Goal: Task Accomplishment & Management: Manage account settings

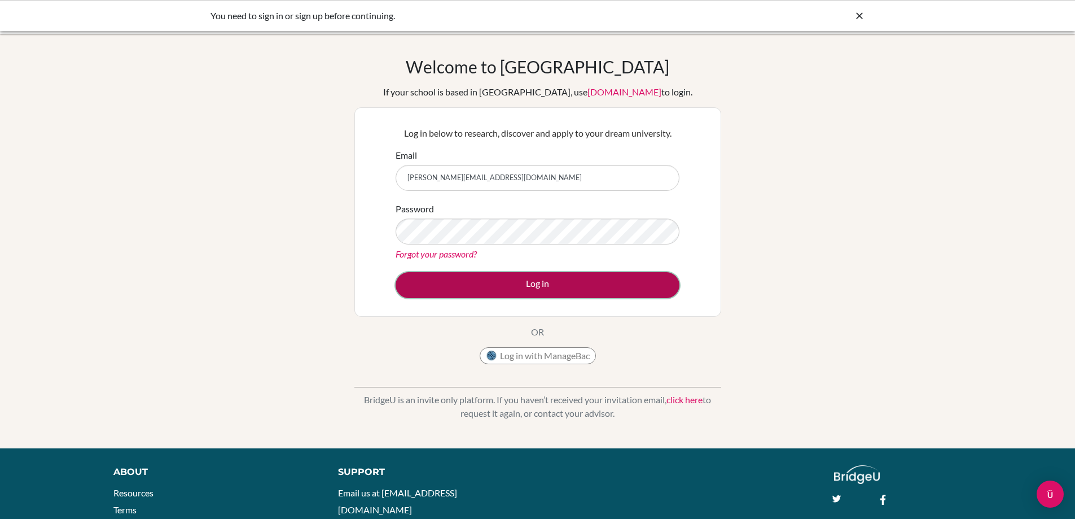
click at [486, 291] on button "Log in" at bounding box center [538, 285] width 284 height 26
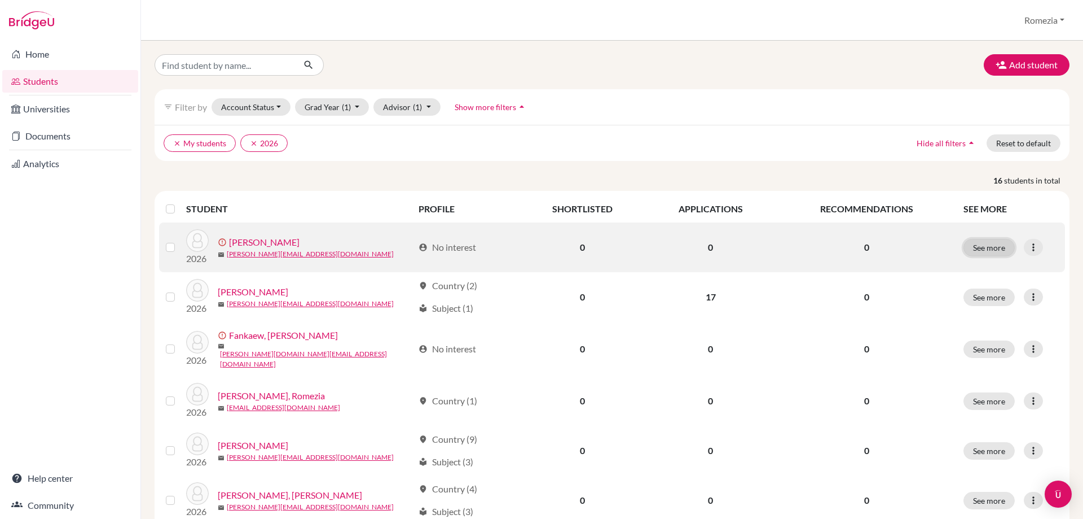
click at [993, 251] on button "See more" at bounding box center [989, 247] width 51 height 17
click at [1028, 248] on icon at bounding box center [1033, 247] width 11 height 11
click at [988, 306] on button "Resend invite email" at bounding box center [983, 307] width 102 height 18
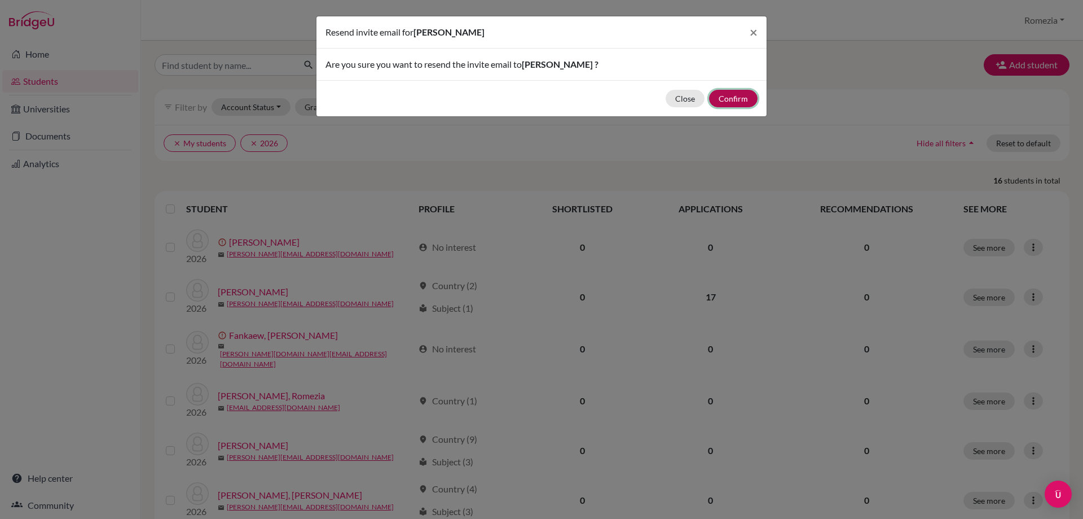
click at [734, 102] on button "Confirm" at bounding box center [733, 98] width 49 height 17
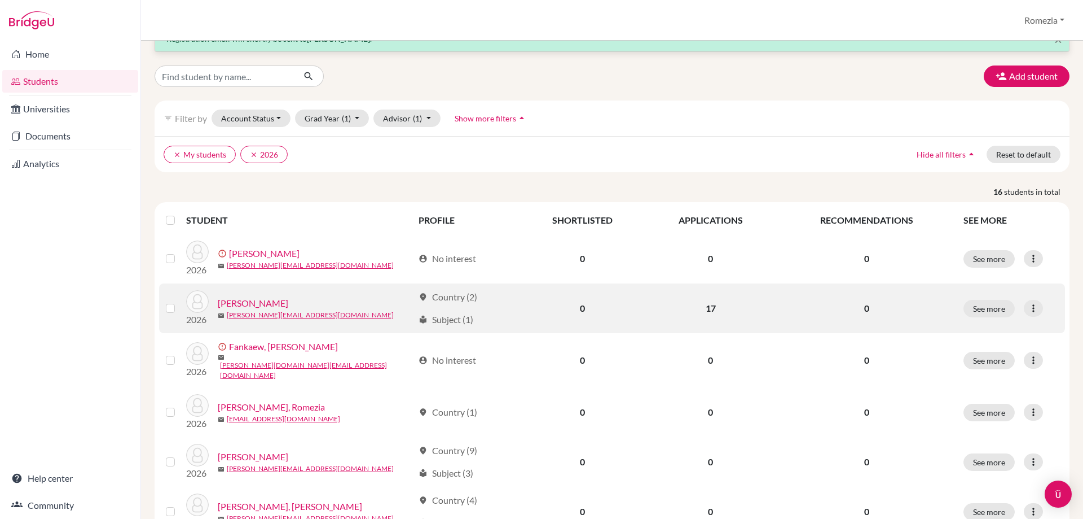
scroll to position [56, 0]
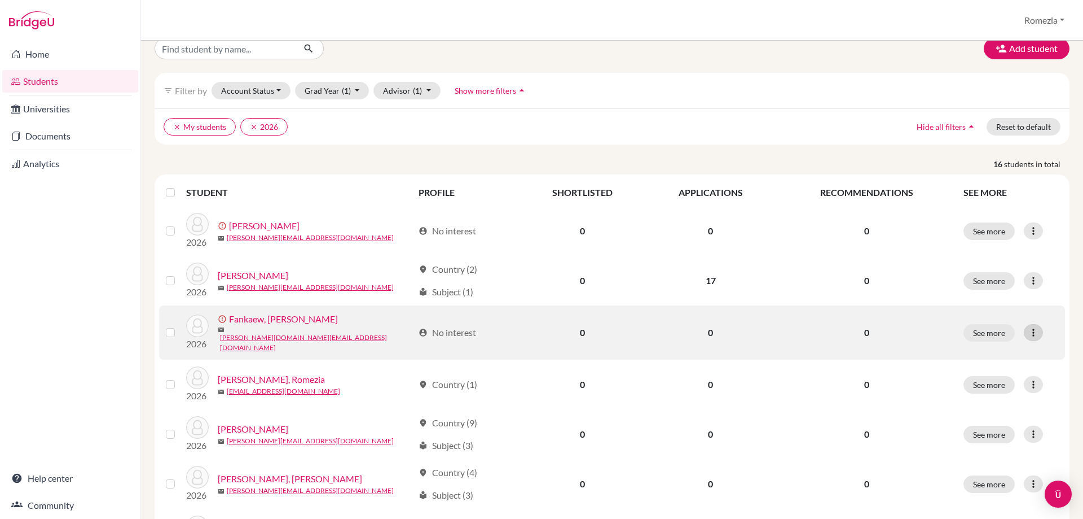
click at [1028, 332] on icon at bounding box center [1033, 332] width 11 height 11
click at [982, 388] on button "Resend invite email" at bounding box center [983, 390] width 102 height 18
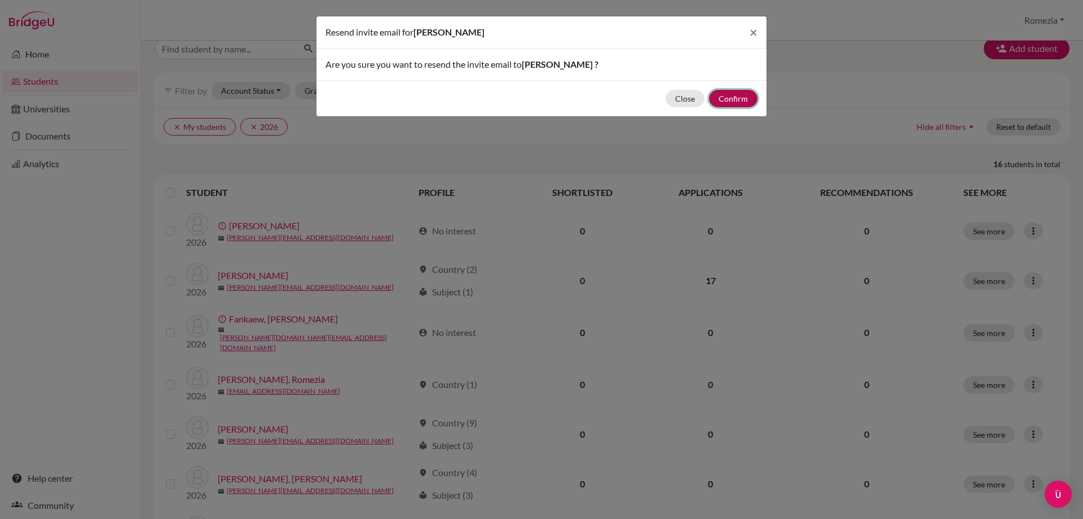
click at [738, 99] on button "Confirm" at bounding box center [733, 98] width 49 height 17
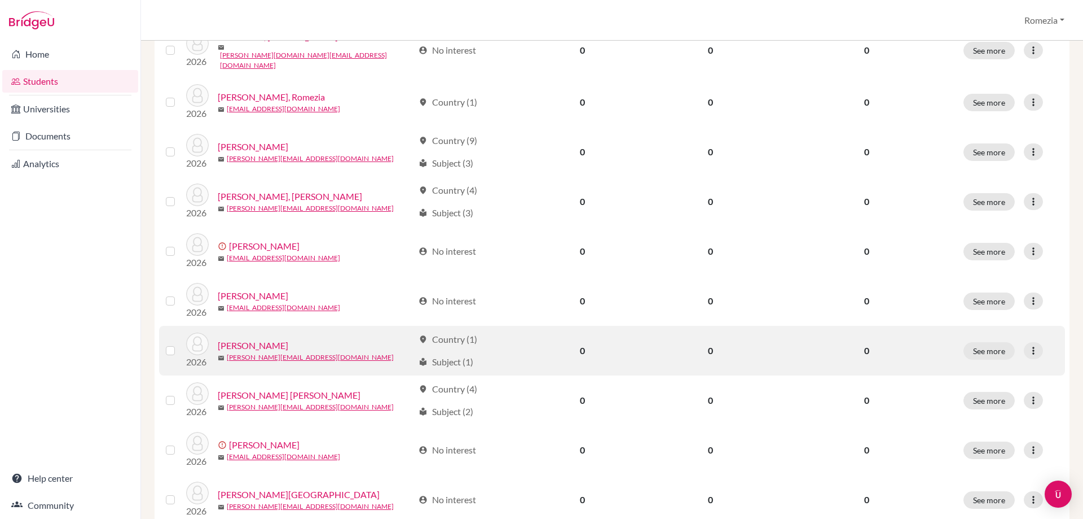
scroll to position [395, 0]
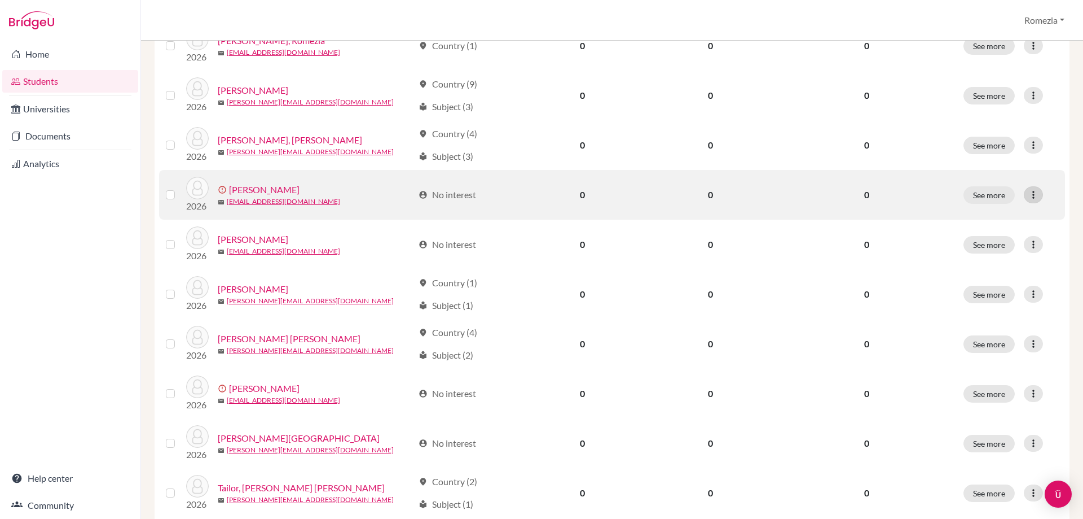
click at [1028, 190] on icon at bounding box center [1033, 194] width 11 height 11
click at [978, 249] on button "Resend invite email" at bounding box center [983, 250] width 102 height 18
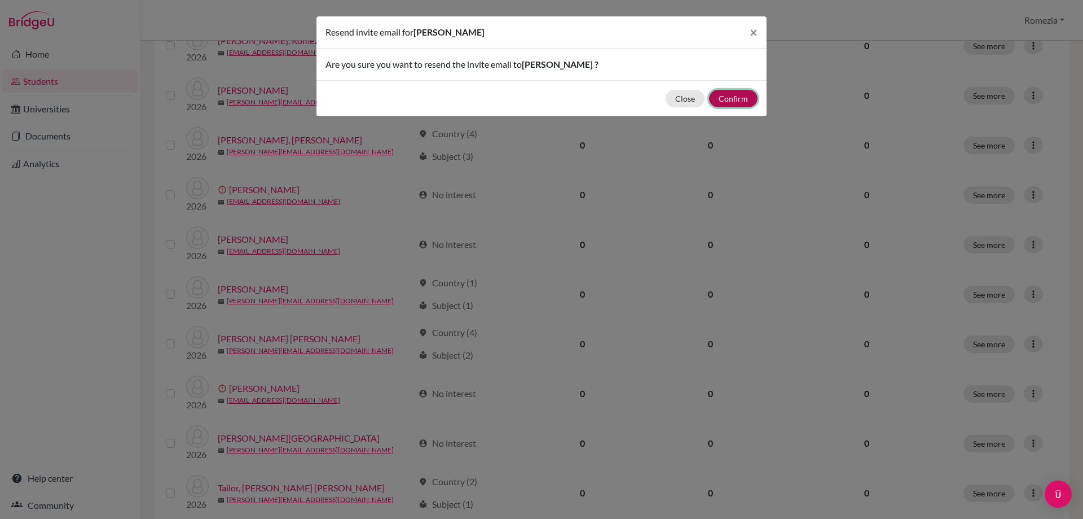
click at [735, 96] on button "Confirm" at bounding box center [733, 98] width 49 height 17
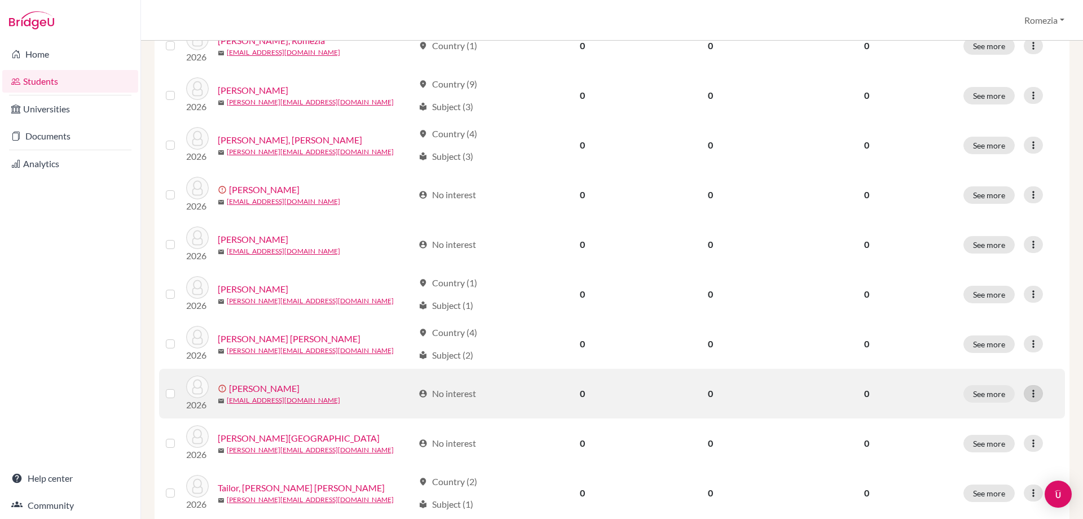
click at [1028, 388] on icon at bounding box center [1033, 393] width 11 height 11
click at [991, 447] on button "Resend invite email" at bounding box center [983, 449] width 102 height 18
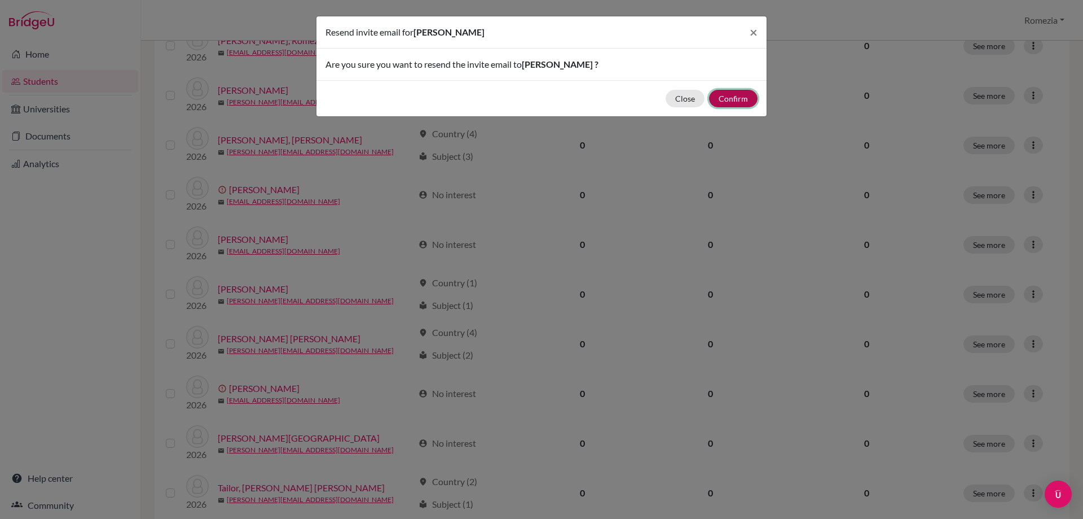
click at [735, 106] on button "Confirm" at bounding box center [733, 98] width 49 height 17
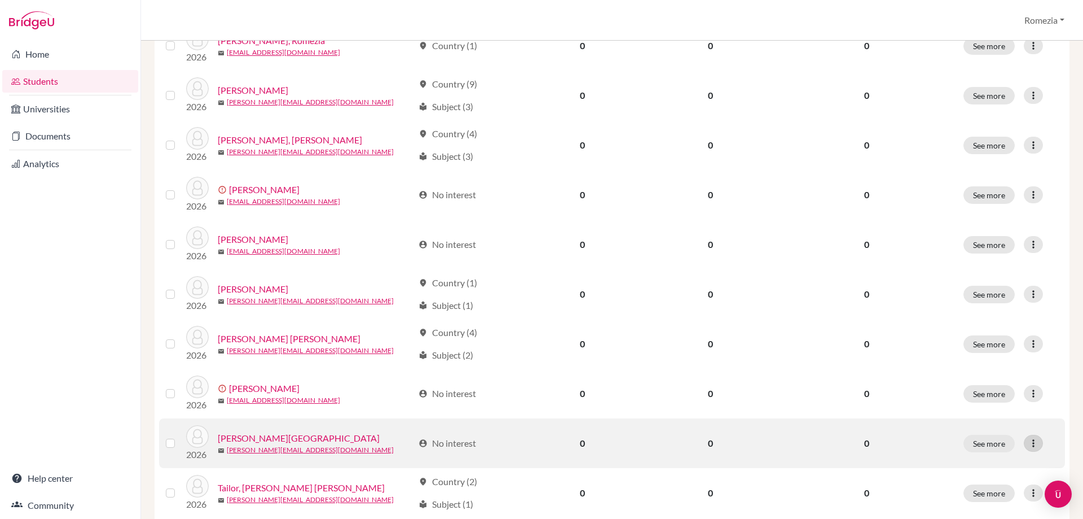
click at [1028, 437] on icon at bounding box center [1033, 442] width 11 height 11
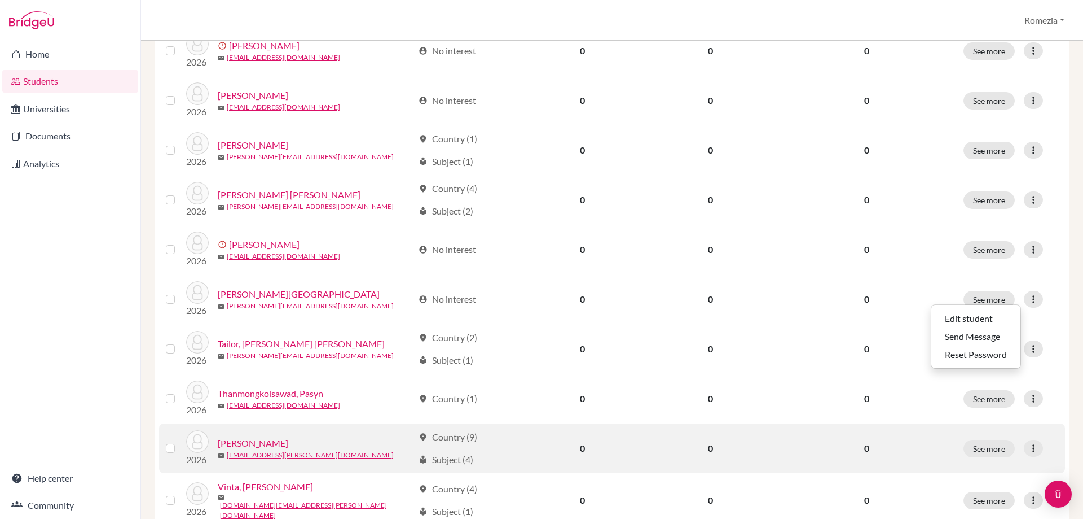
scroll to position [564, 0]
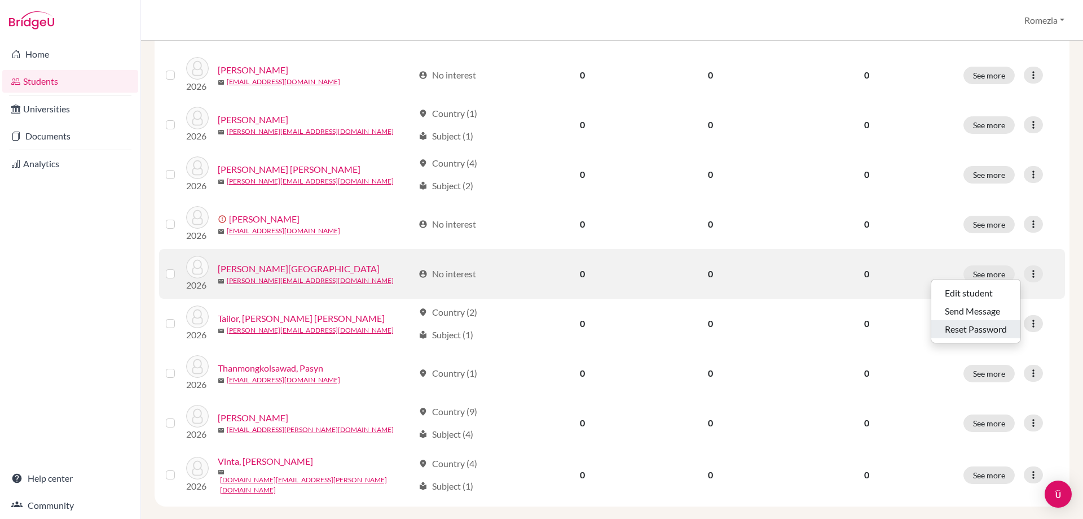
click at [963, 326] on button "Reset Password" at bounding box center [976, 329] width 89 height 18
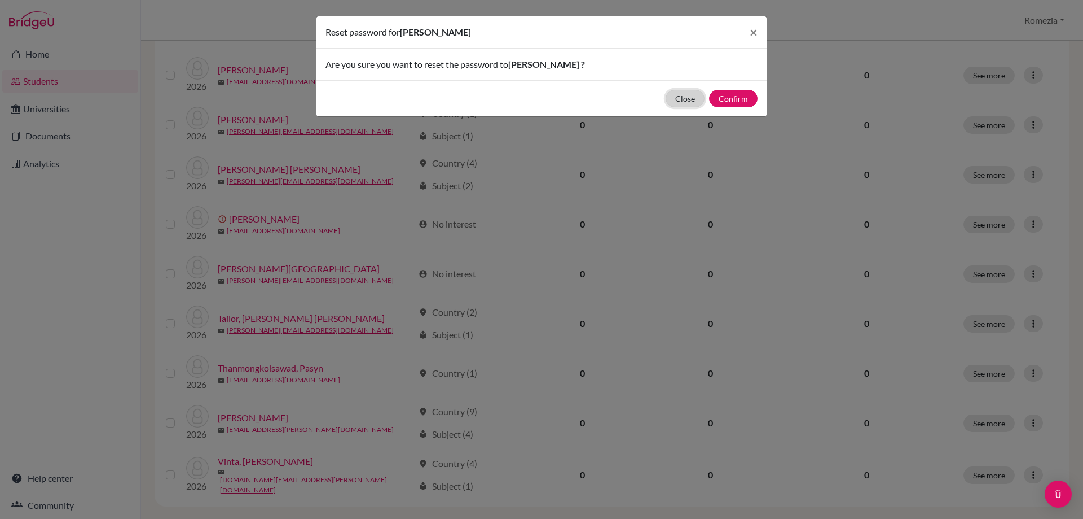
click at [688, 102] on button "Close" at bounding box center [685, 98] width 39 height 17
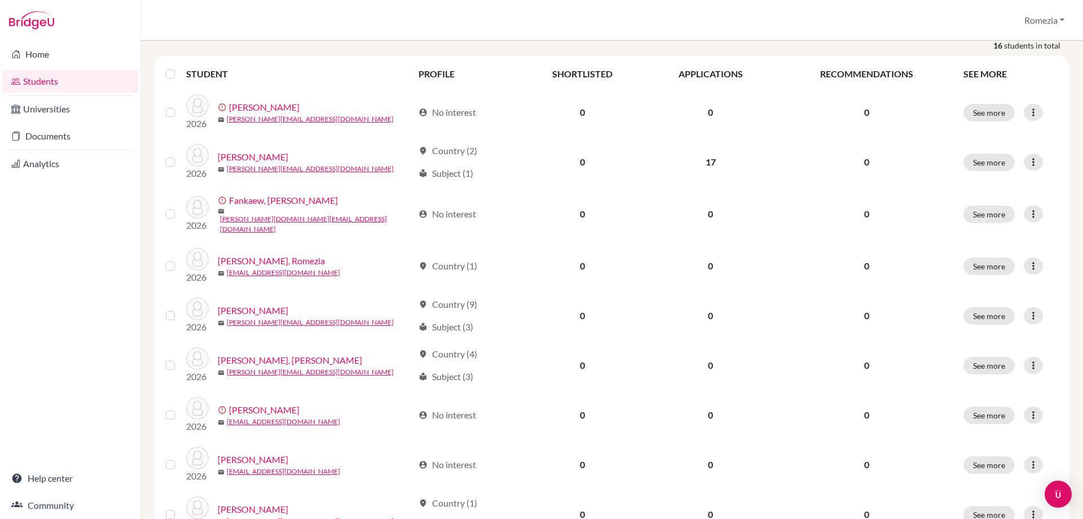
scroll to position [0, 0]
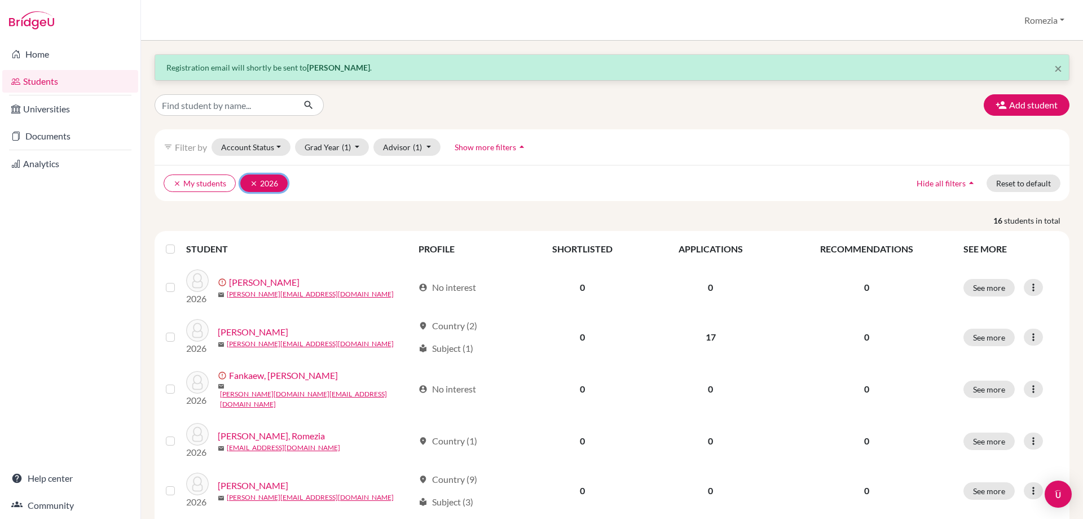
click at [252, 182] on icon "clear" at bounding box center [254, 183] width 8 height 8
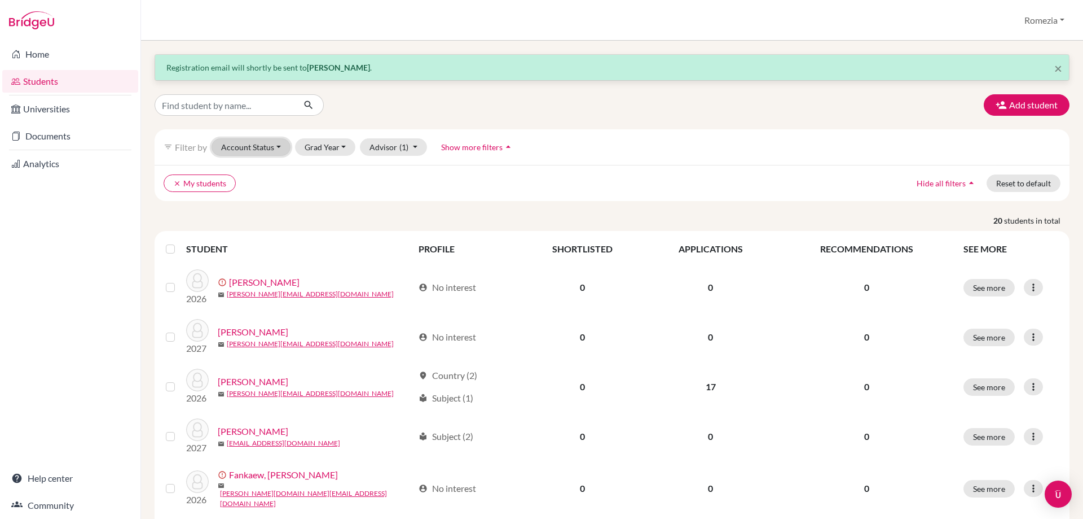
click at [274, 148] on button "Account Status" at bounding box center [251, 146] width 79 height 17
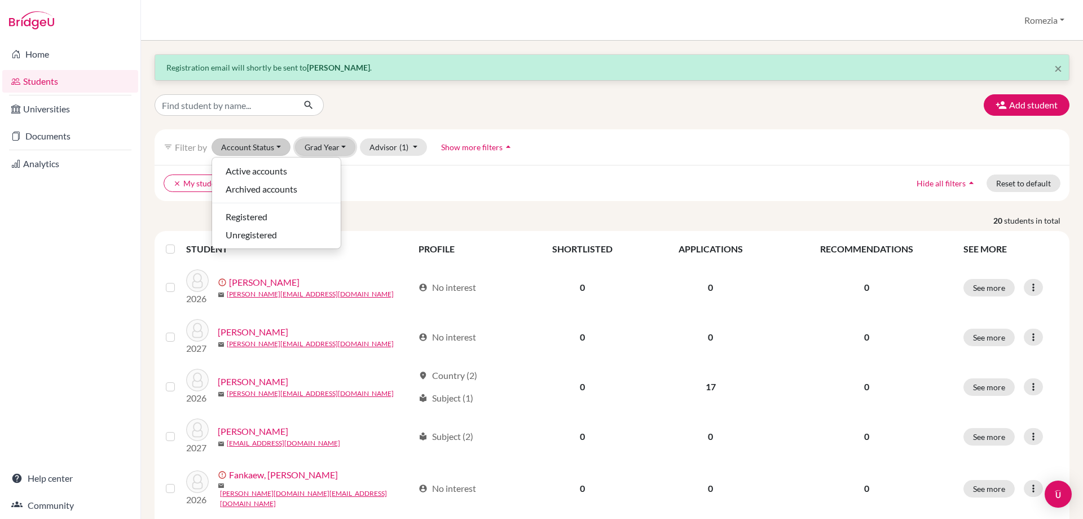
click at [342, 146] on button "Grad Year" at bounding box center [325, 146] width 61 height 17
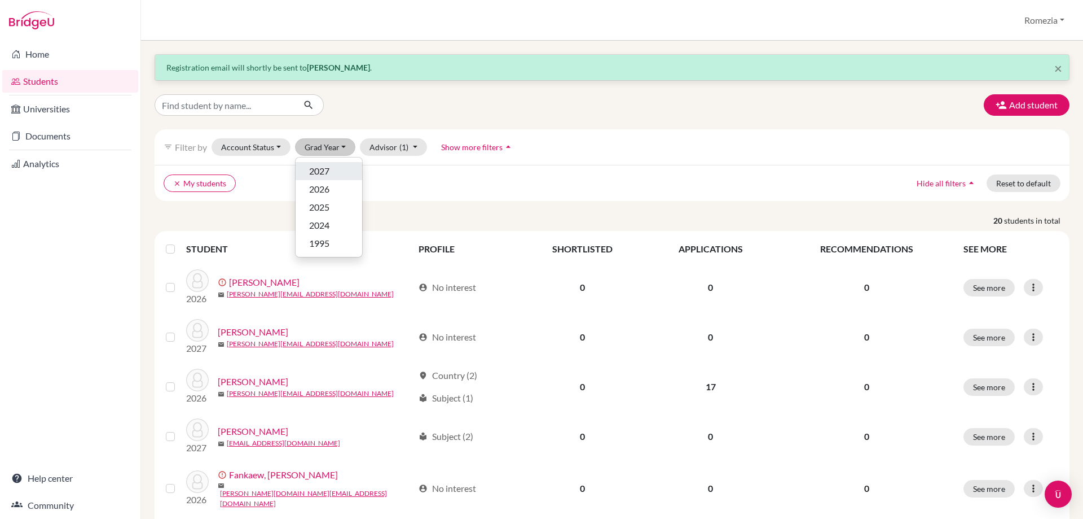
click at [343, 166] on div "2027" at bounding box center [329, 171] width 40 height 14
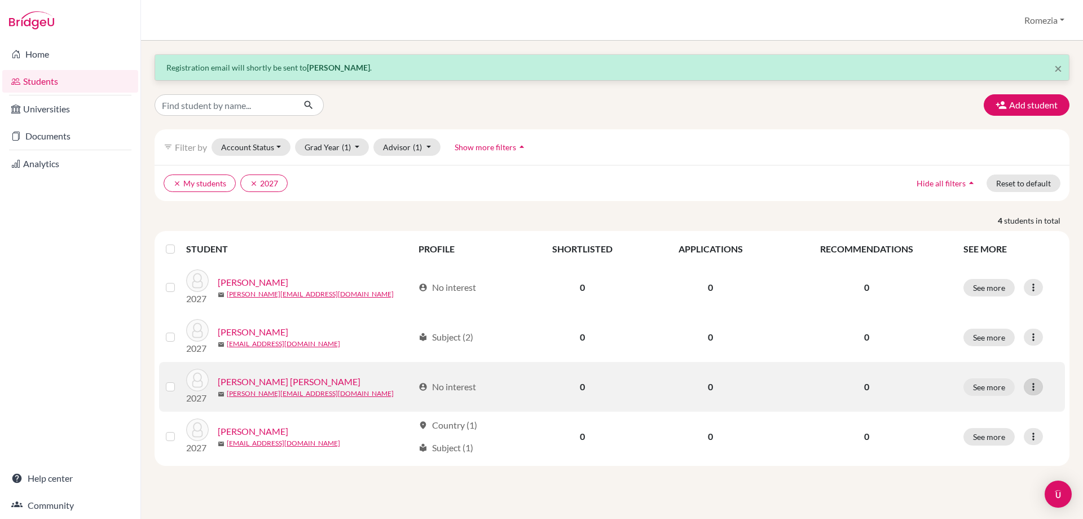
click at [1033, 389] on icon at bounding box center [1033, 386] width 11 height 11
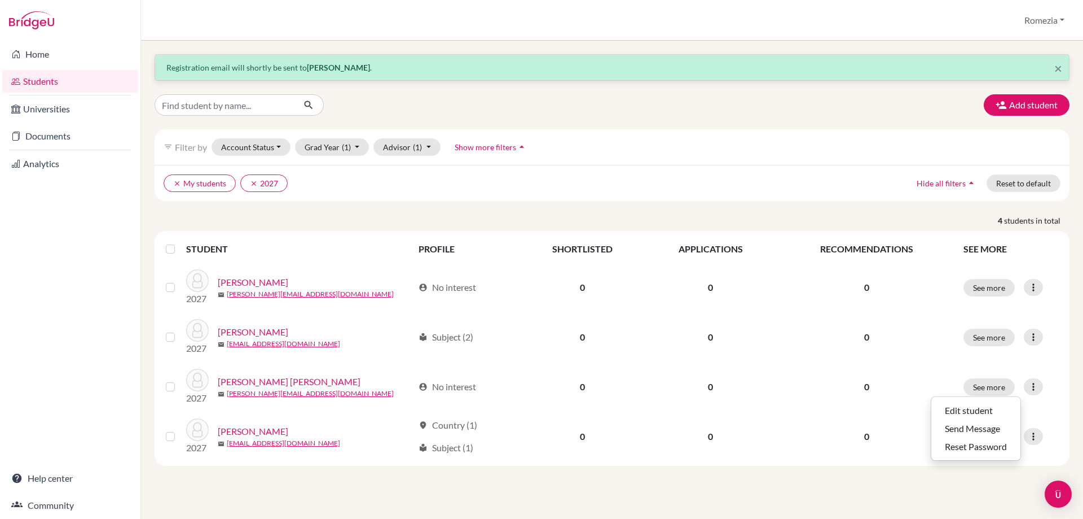
click at [195, 497] on div "× Registration email will shortly be sent to Amika Sachdev . Add student filter…" at bounding box center [612, 280] width 942 height 478
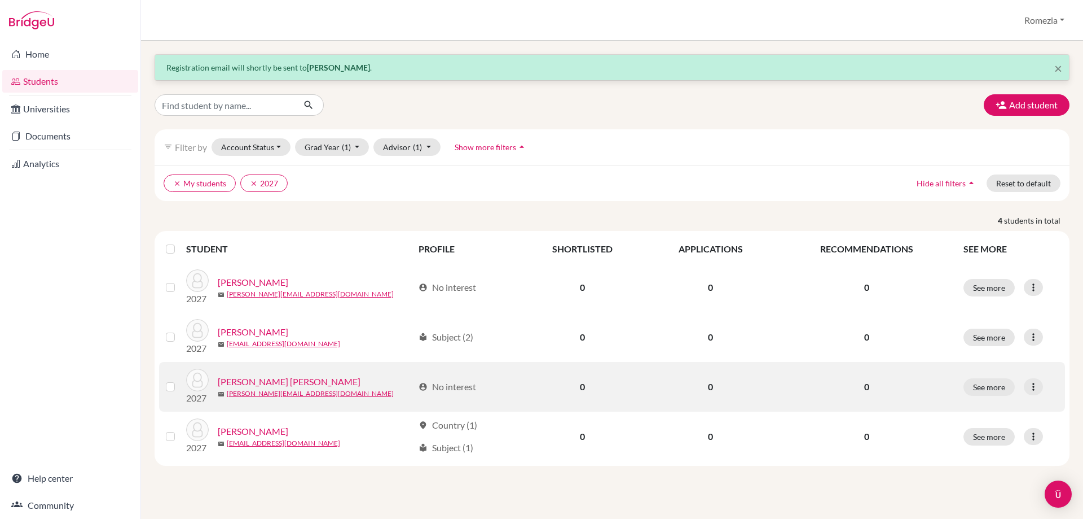
click at [295, 384] on link "Palaniappan, Senthil Shivaa" at bounding box center [289, 382] width 143 height 14
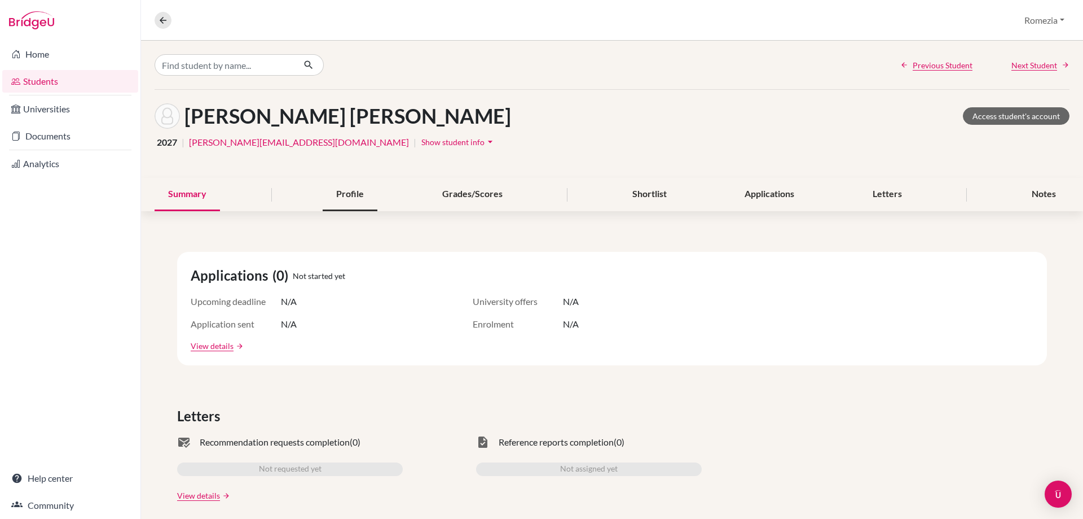
click at [359, 199] on div "Profile" at bounding box center [350, 194] width 55 height 33
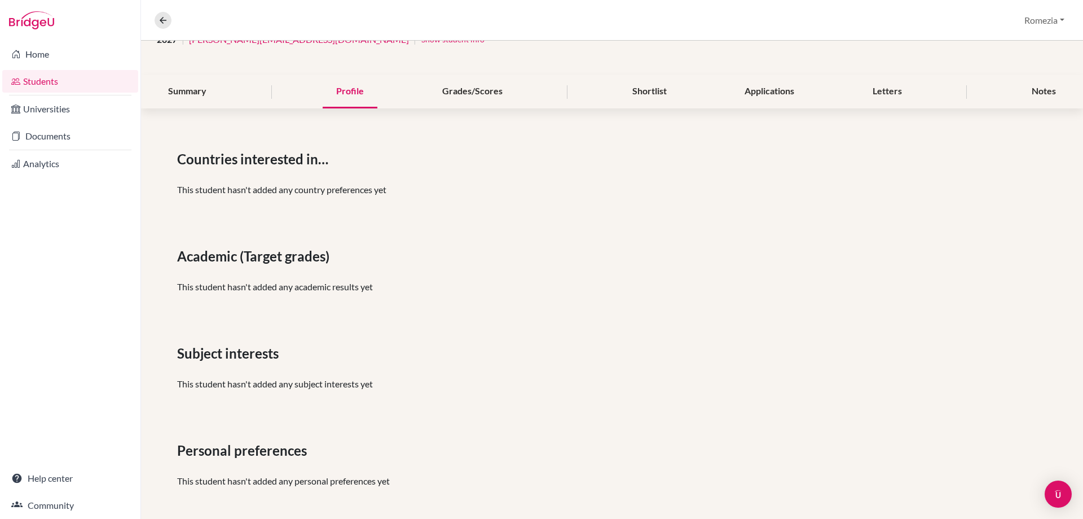
scroll to position [108, 0]
